Goal: Task Accomplishment & Management: Manage account settings

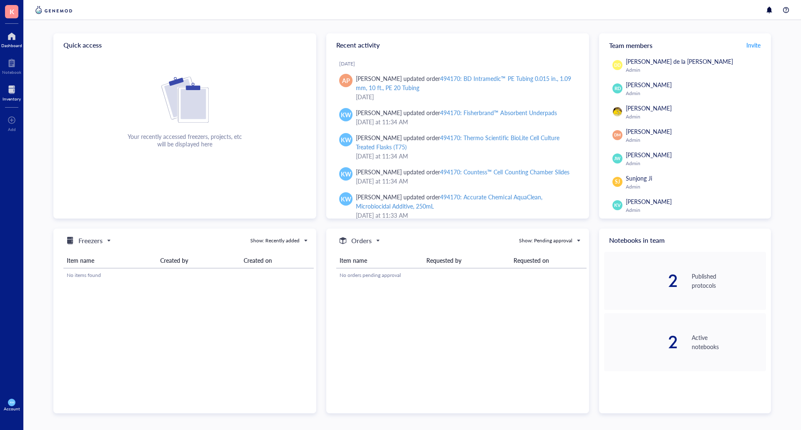
click at [19, 93] on div at bounding box center [12, 89] width 18 height 13
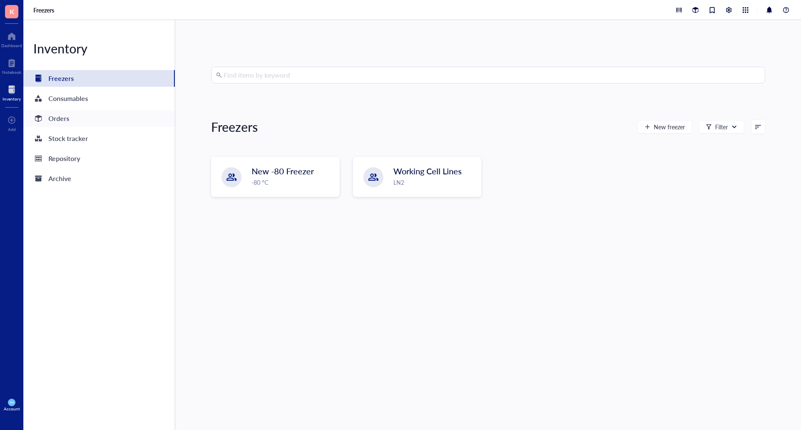
click at [70, 123] on div "Orders" at bounding box center [98, 118] width 151 height 17
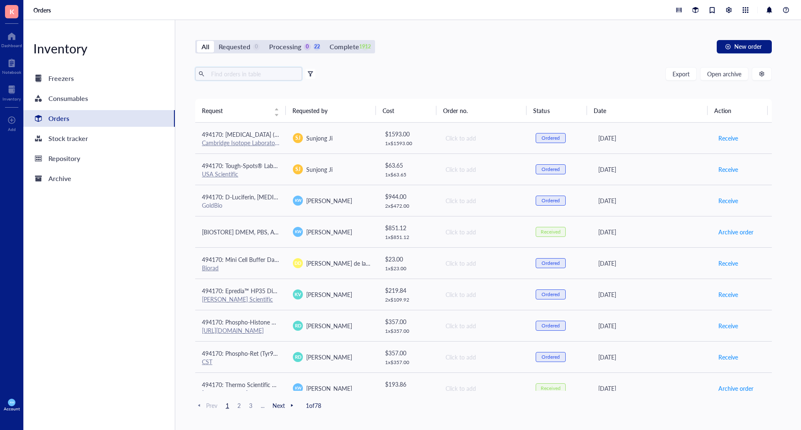
click at [240, 74] on input "text" at bounding box center [253, 74] width 91 height 13
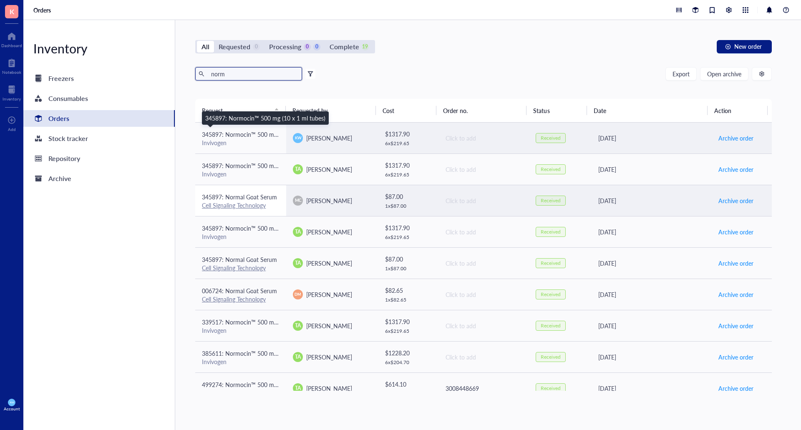
type input "norm"
click at [247, 138] on div "345897: Normocin™ 500 mg (10 x 1 ml tubes)" at bounding box center [241, 134] width 78 height 9
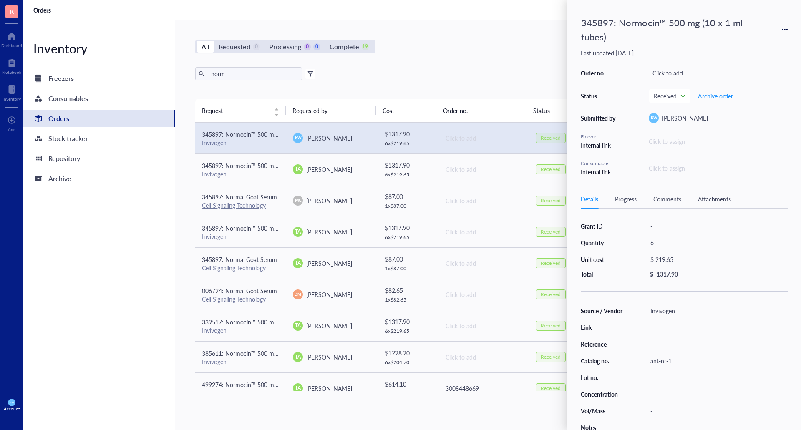
click at [785, 32] on icon at bounding box center [785, 30] width 6 height 6
click at [754, 43] on span "Request again" at bounding box center [755, 41] width 53 height 9
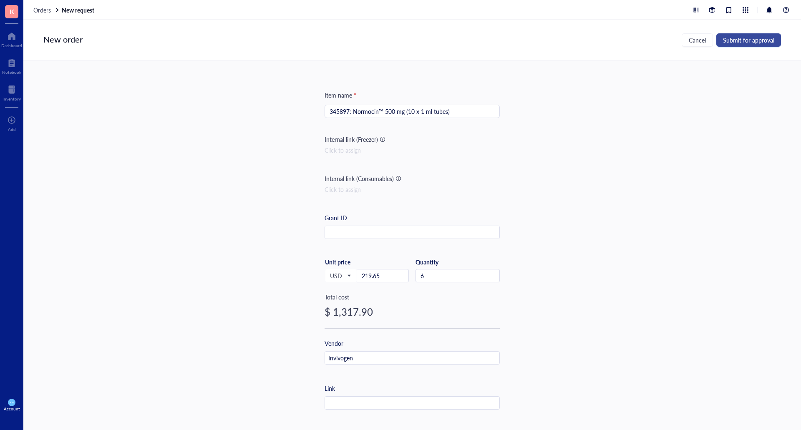
click at [729, 37] on span "Submit for approval" at bounding box center [748, 40] width 51 height 7
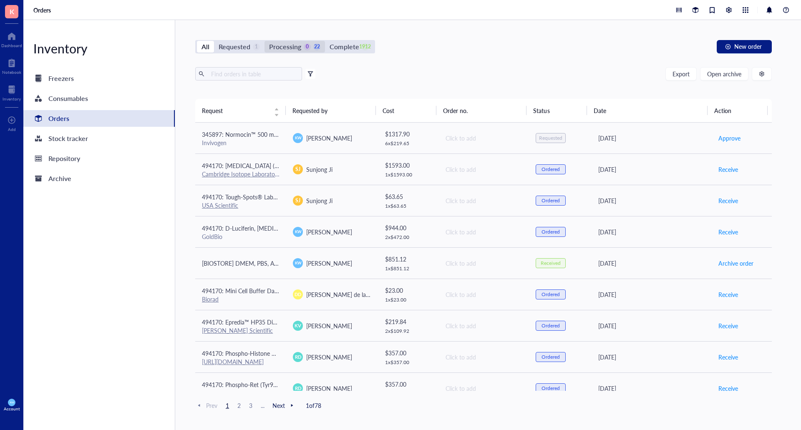
click at [295, 50] on div "Processing" at bounding box center [285, 47] width 32 height 12
click at [264, 41] on input "Processing 0 22" at bounding box center [264, 41] width 0 height 0
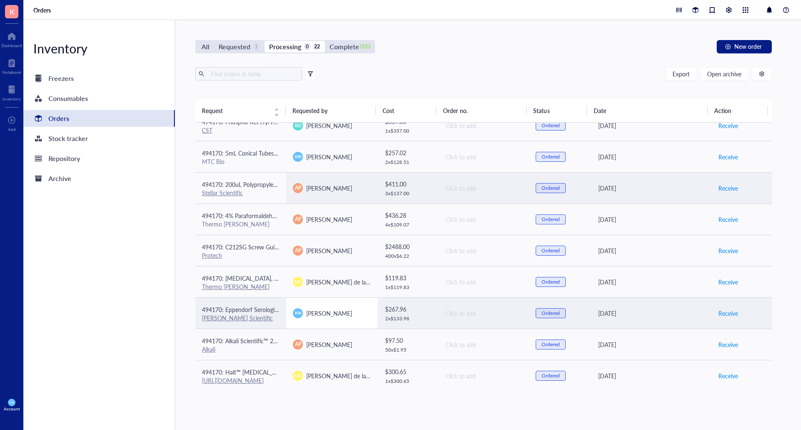
scroll to position [209, 0]
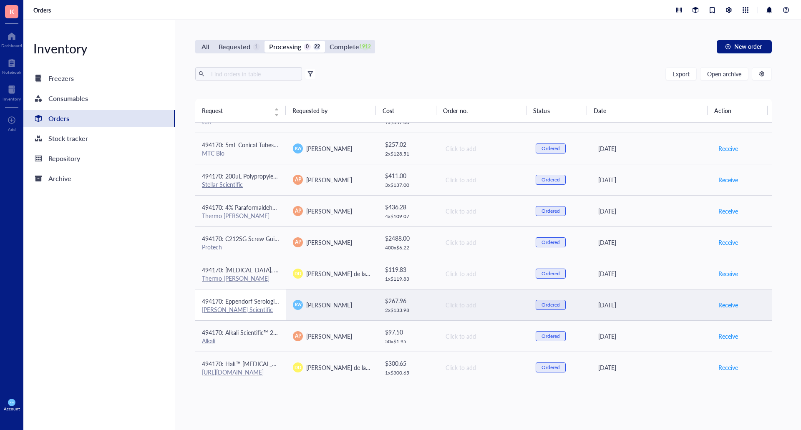
click at [261, 303] on span "494170: Eppendorf Serological Pipets, sterile, free of detectable pyrogens, DNA…" at bounding box center [411, 301] width 418 height 8
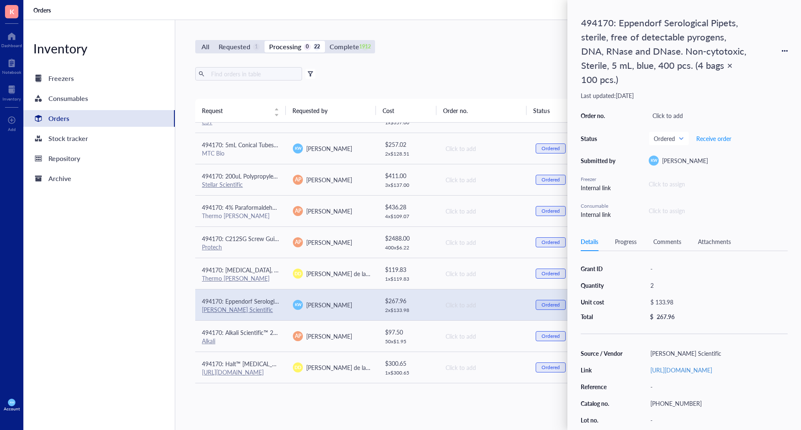
click at [441, 38] on div "All Requested 1 Processing 0 22 Complete 1912 New order Export Open archive Fil…" at bounding box center [483, 225] width 617 height 410
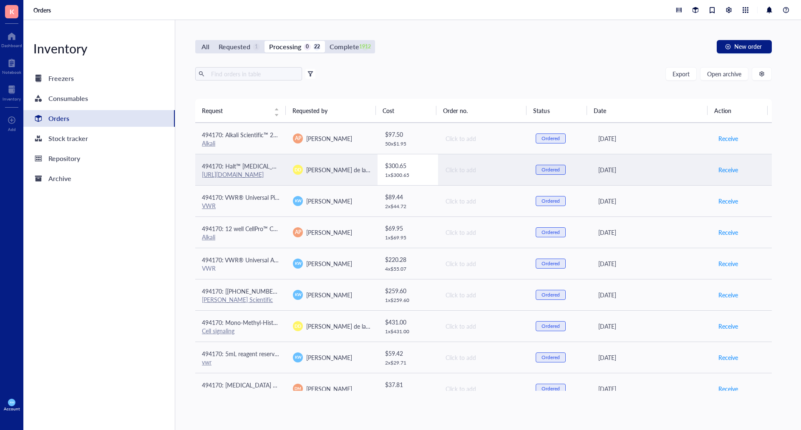
scroll to position [417, 0]
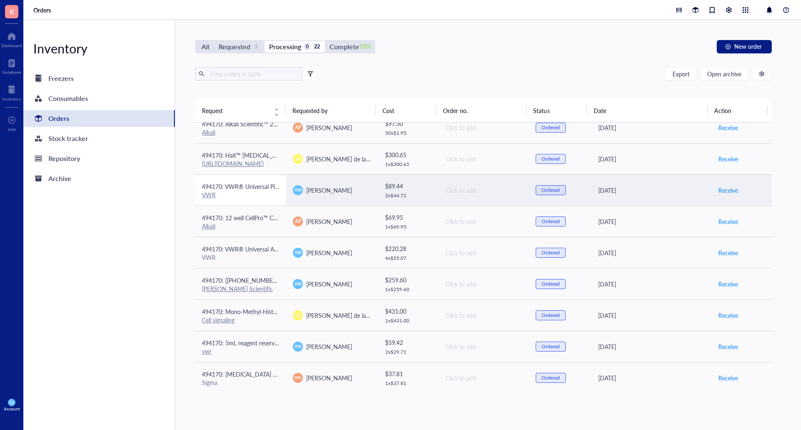
click at [259, 179] on td "494170: VWR® Universal Pipette Tips (200uL) VWR" at bounding box center [240, 189] width 91 height 31
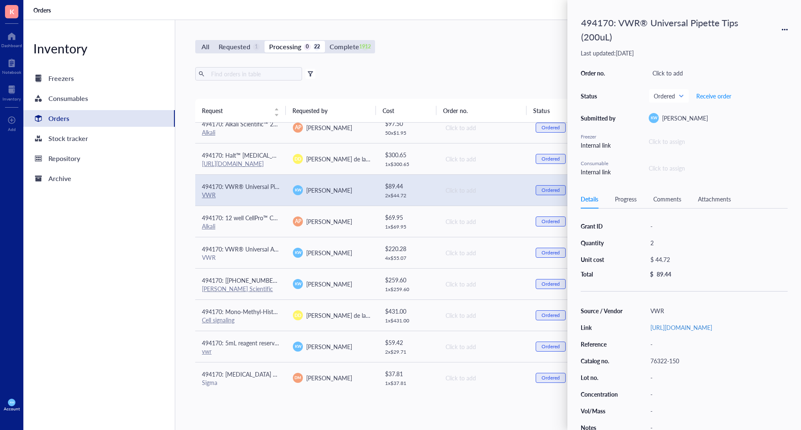
click at [450, 77] on div "Export Open archive" at bounding box center [483, 73] width 576 height 13
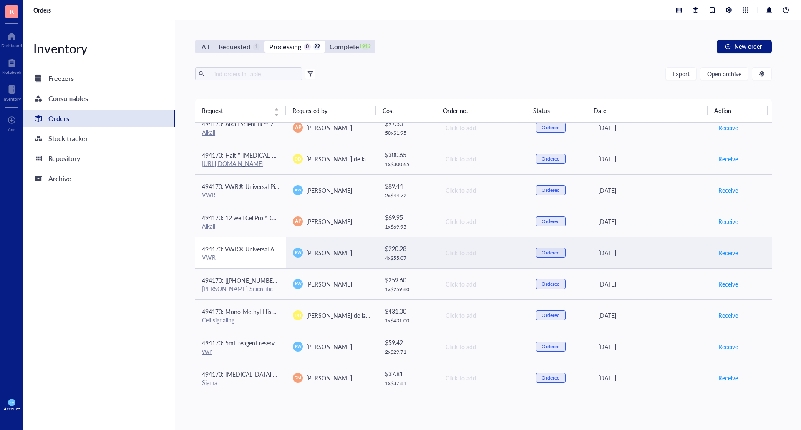
click at [270, 245] on span "494170: VWR® Universal Aerosol Filter Pipet Tips, Racked, Sterile, 100 - 1000 µl" at bounding box center [306, 249] width 208 height 8
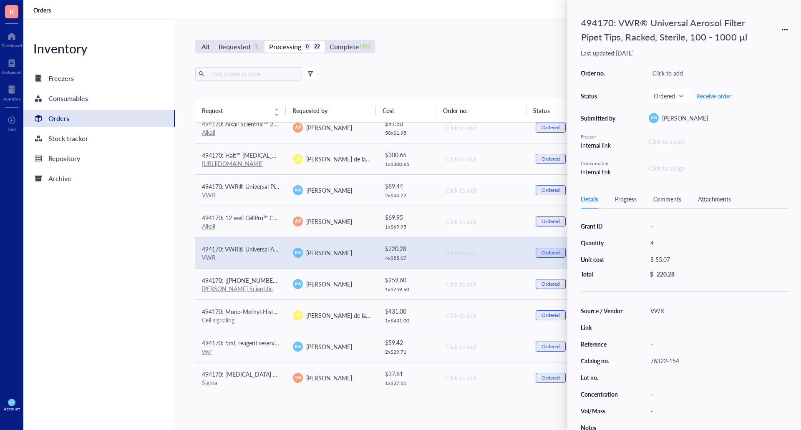
click at [472, 73] on div "Export Open archive" at bounding box center [483, 73] width 576 height 13
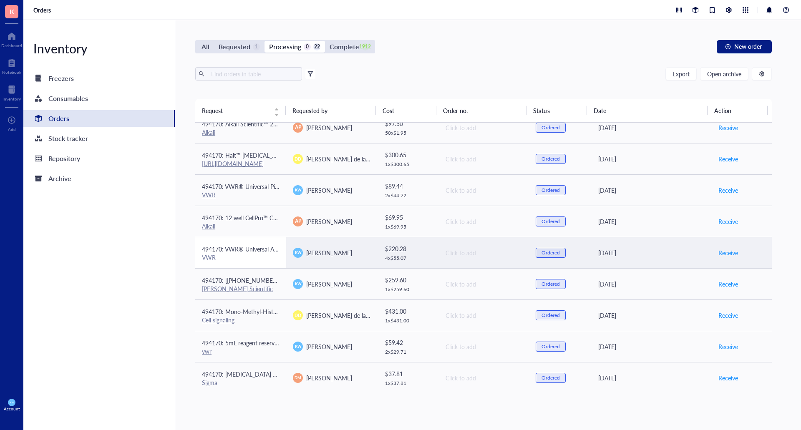
click at [266, 246] on span "494170: VWR® Universal Aerosol Filter Pipet Tips, Racked, Sterile, 100 - 1000 µl" at bounding box center [306, 249] width 208 height 8
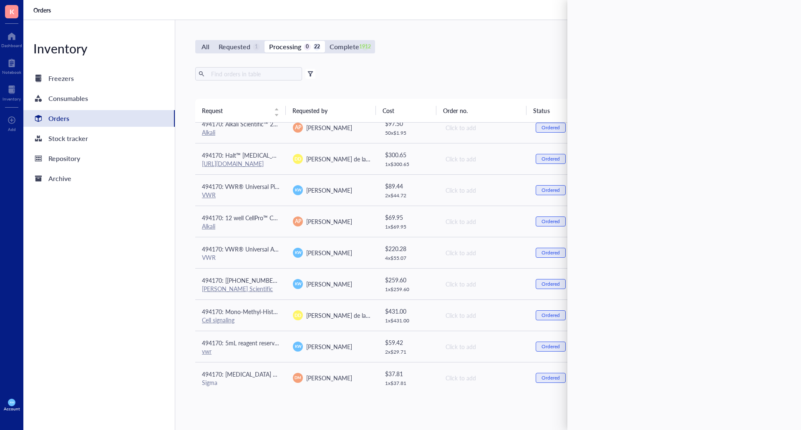
click at [503, 70] on div "Export Open archive" at bounding box center [483, 73] width 576 height 13
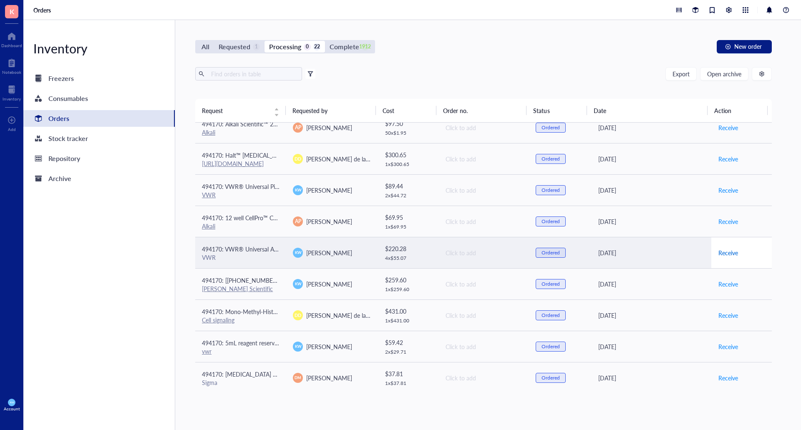
click at [725, 256] on span "Receive" at bounding box center [728, 252] width 20 height 9
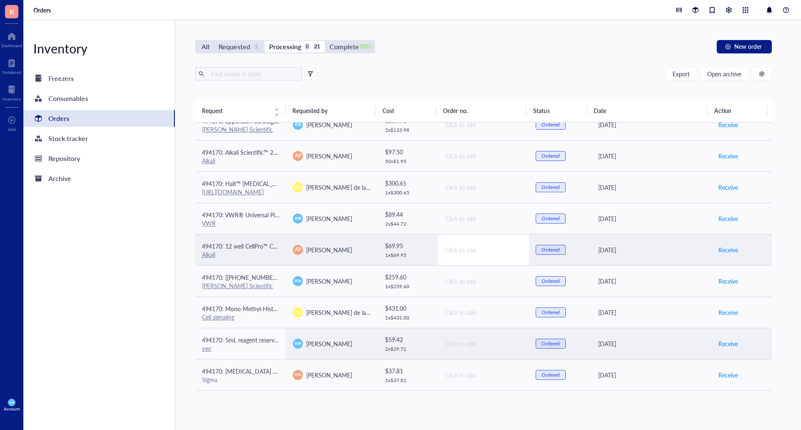
scroll to position [389, 0]
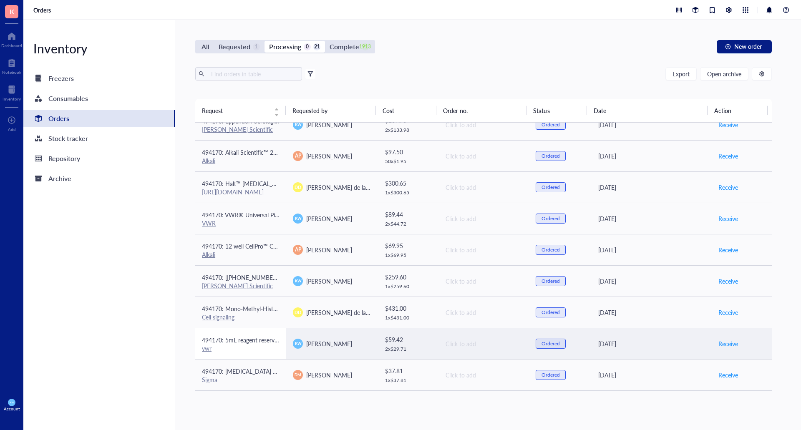
click at [249, 342] on span "494170: 5mL reagent reservoir - individually wrapped, sterile (pack of 50)" at bounding box center [296, 340] width 188 height 8
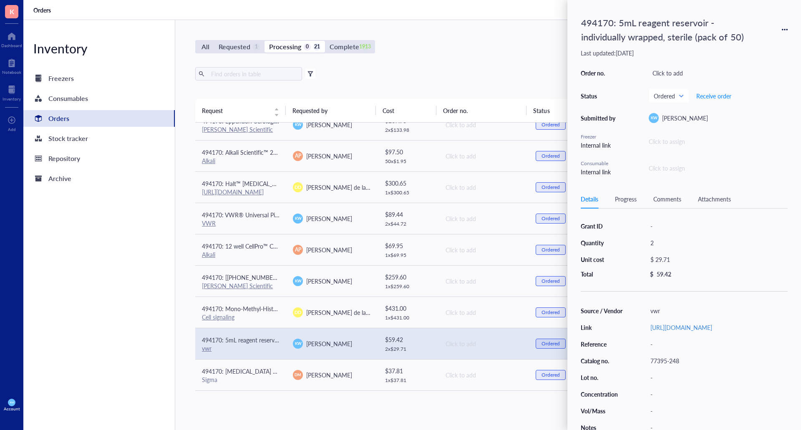
click at [548, 41] on div "All Requested 1 Processing 0 21 Complete 1913 New order" at bounding box center [483, 46] width 576 height 13
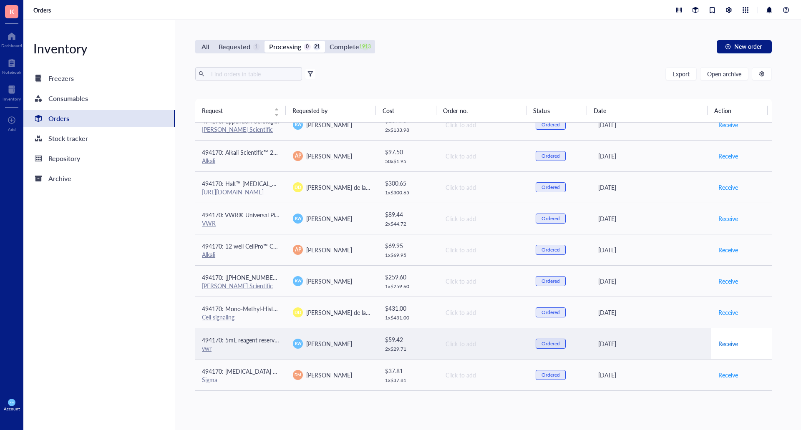
click at [724, 347] on span "Receive" at bounding box center [728, 343] width 20 height 9
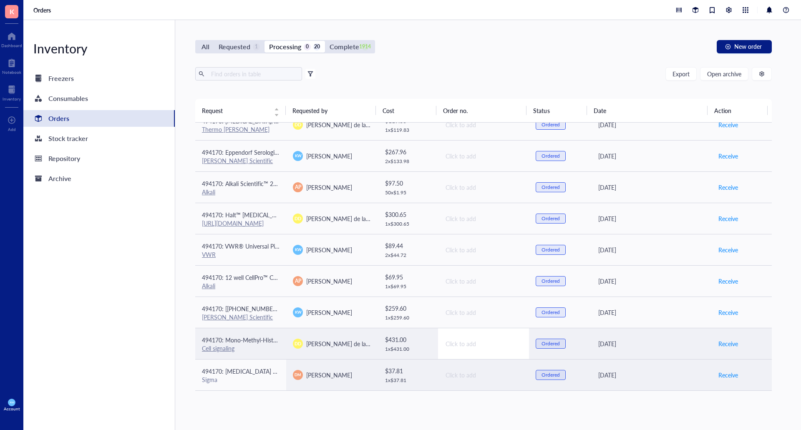
scroll to position [357, 0]
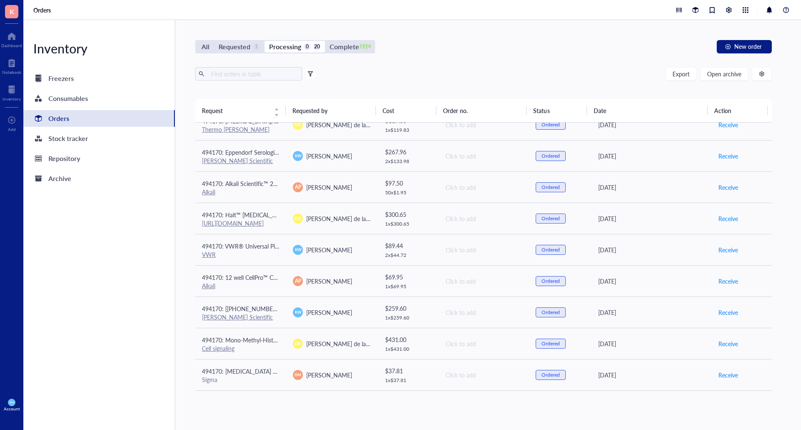
drag, startPoint x: 79, startPoint y: 121, endPoint x: 85, endPoint y: 121, distance: 5.4
click at [79, 121] on div "Orders" at bounding box center [98, 118] width 151 height 17
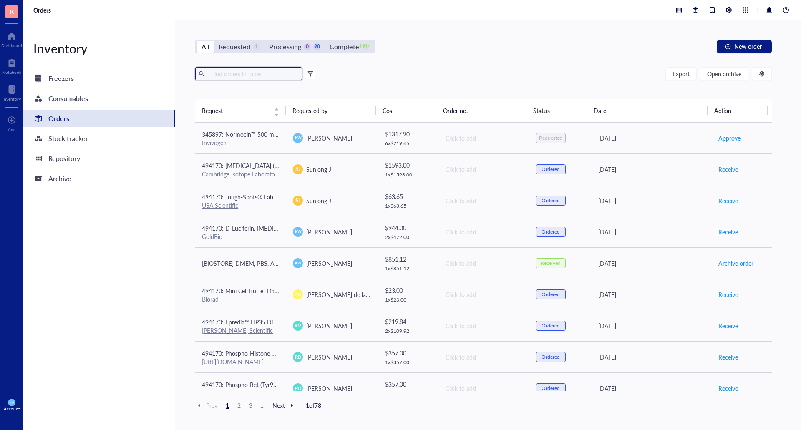
click at [255, 76] on input "text" at bounding box center [253, 74] width 91 height 13
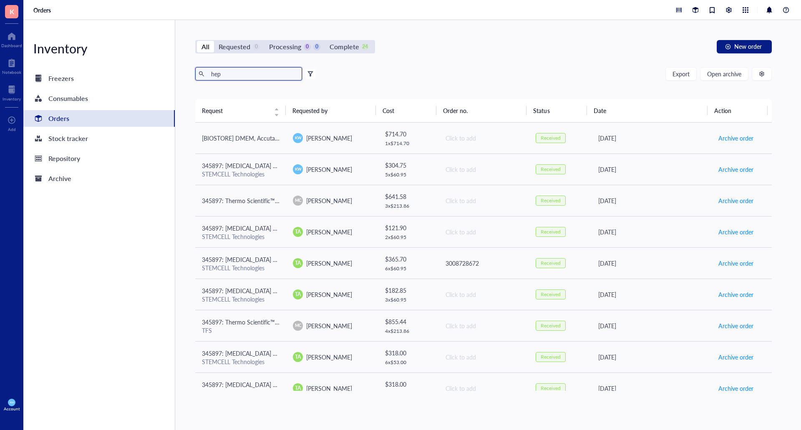
type input "hep"
